Goal: Information Seeking & Learning: Learn about a topic

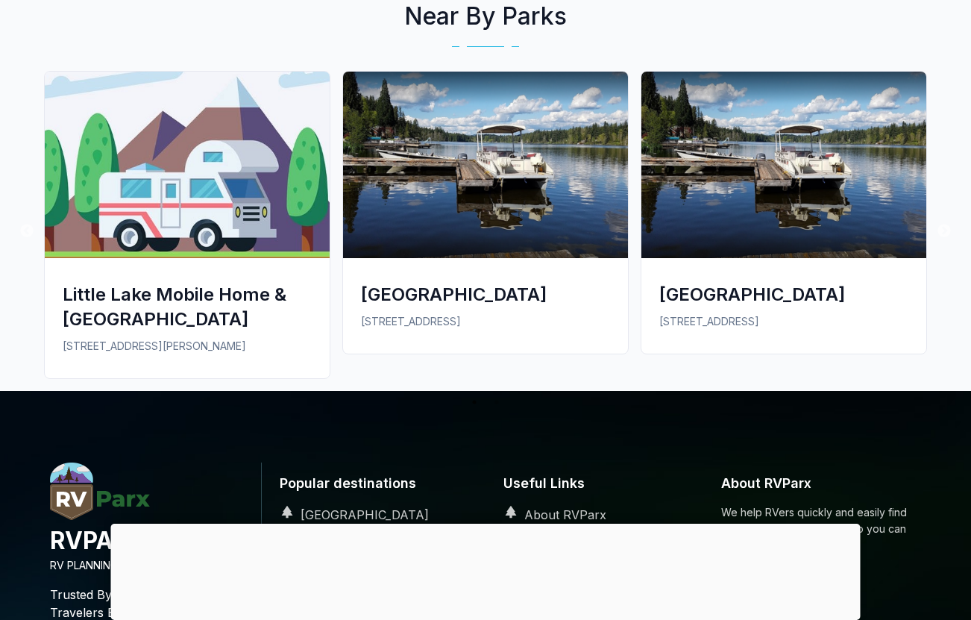
scroll to position [1392, 0]
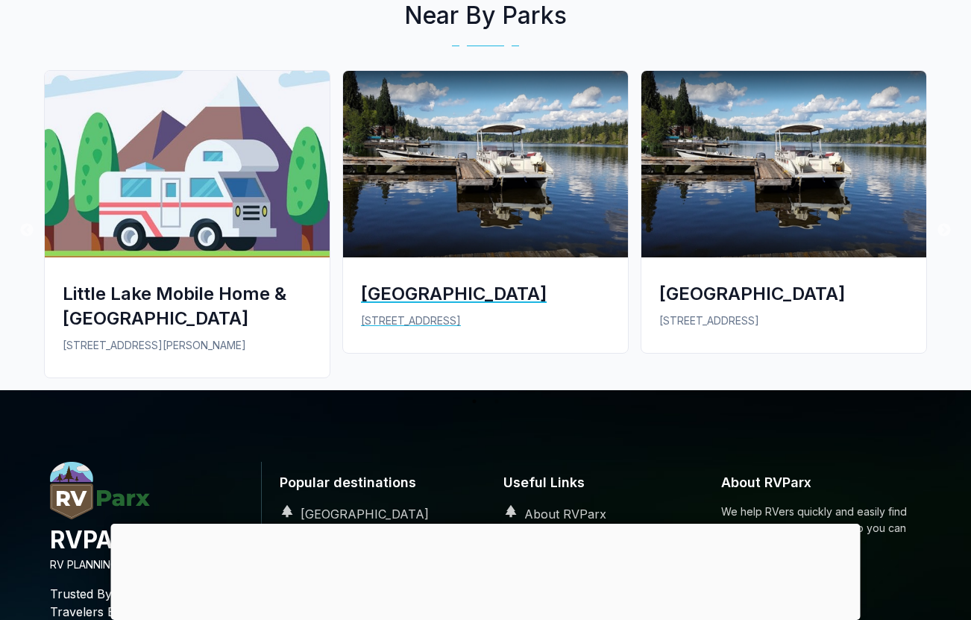
click at [512, 160] on img at bounding box center [485, 164] width 285 height 186
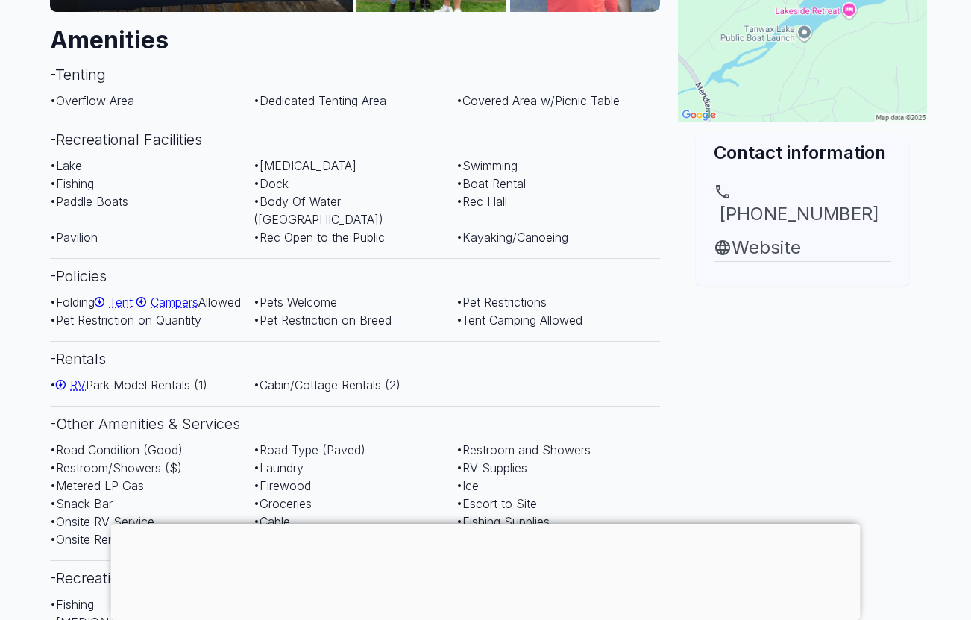
scroll to position [556, 0]
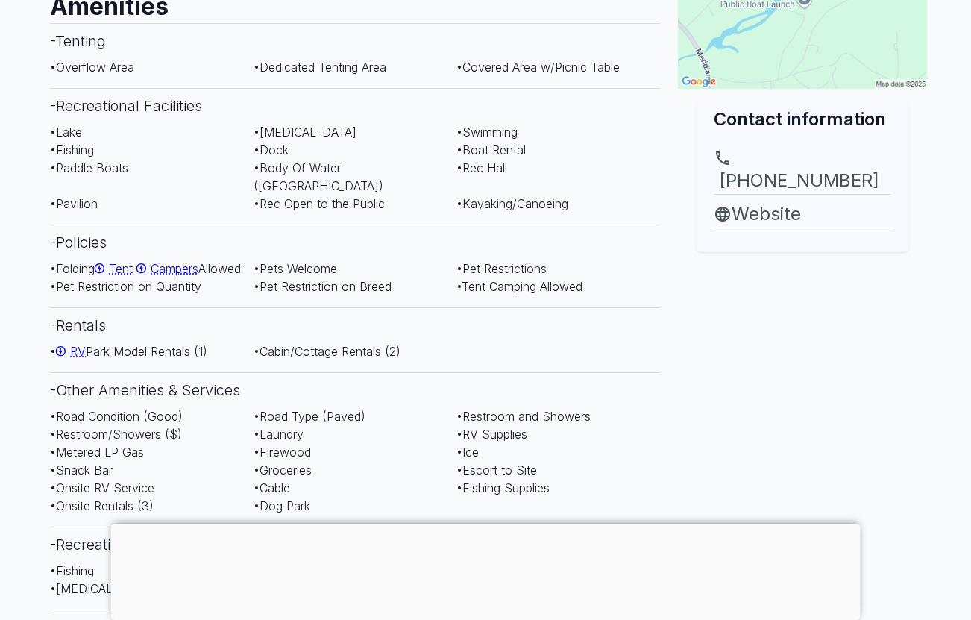
click at [79, 348] on span "RV" at bounding box center [78, 351] width 16 height 15
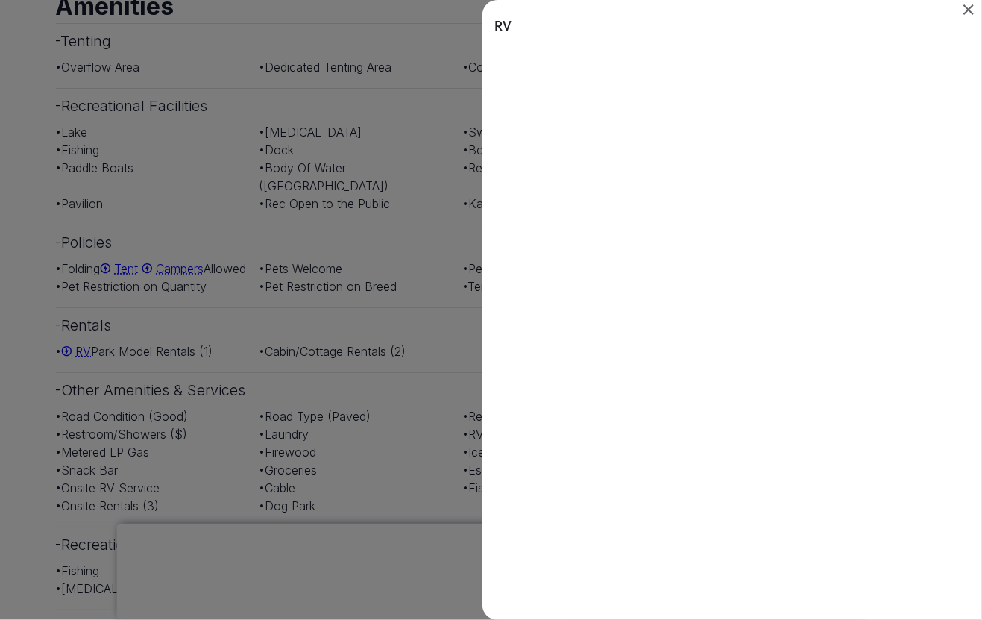
scroll to position [0, 0]
